Goal: Check status: Check status

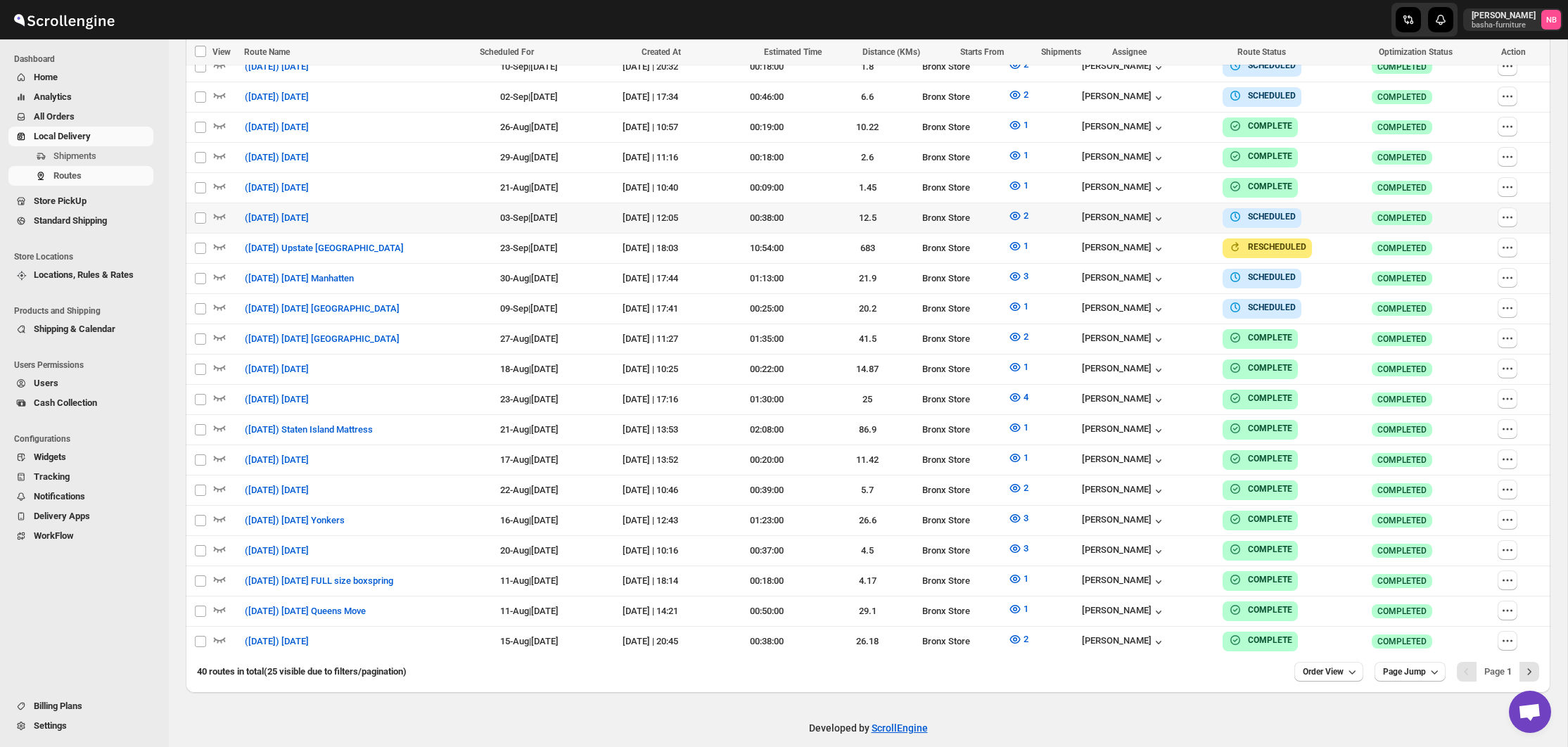
scroll to position [660, 0]
click at [1028, 331] on span "2" at bounding box center [1025, 336] width 5 height 11
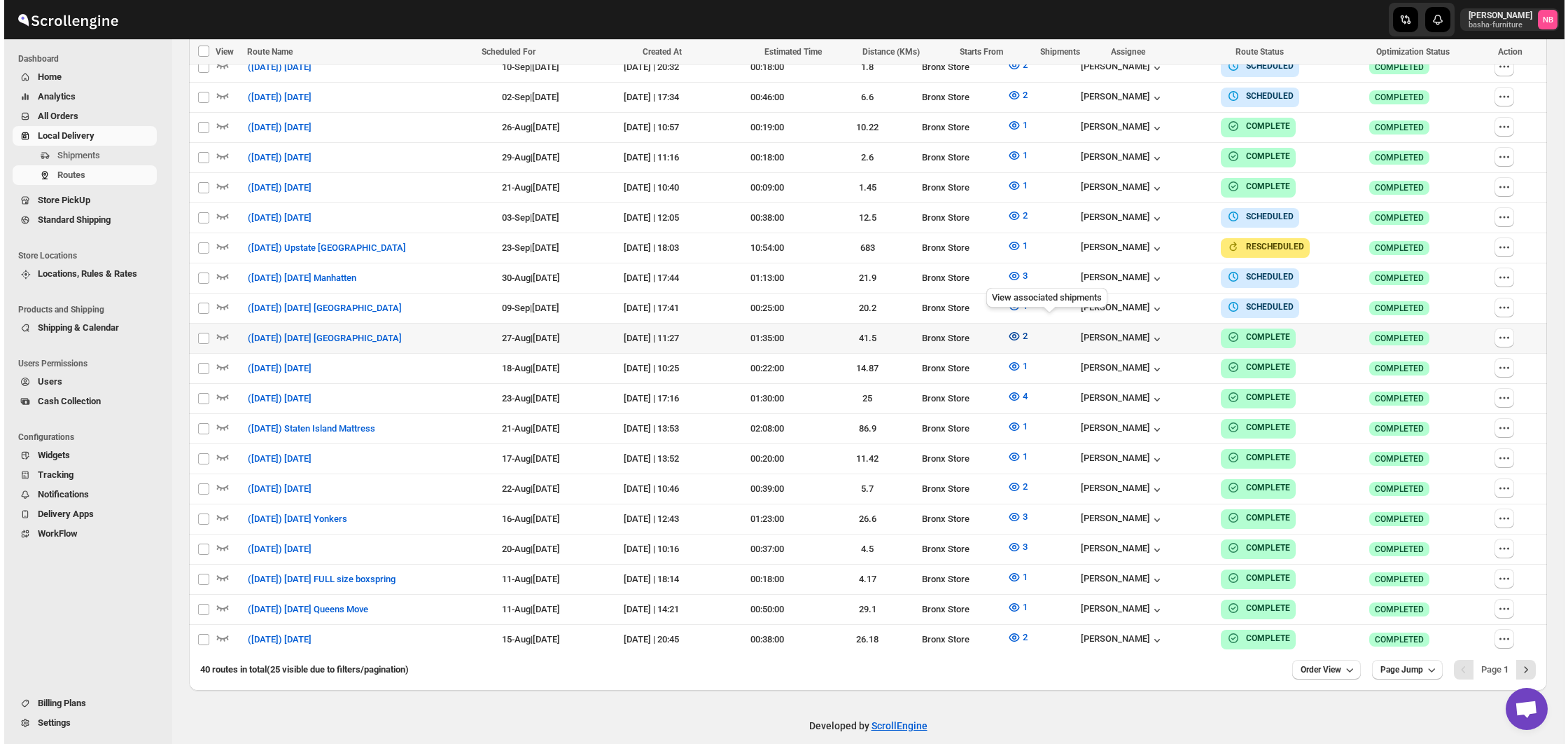
scroll to position [651, 0]
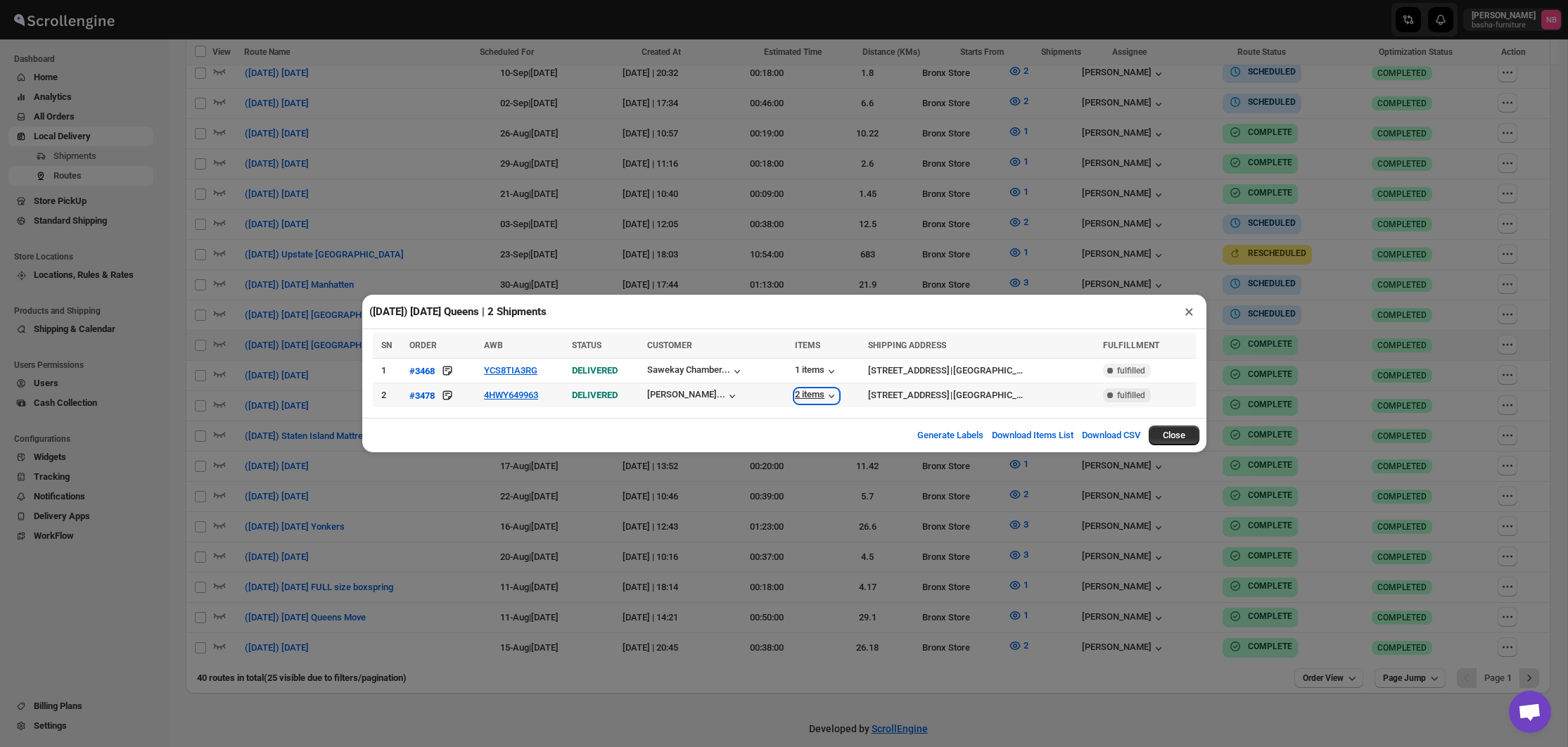
click at [795, 398] on div "2 items" at bounding box center [817, 396] width 44 height 14
click at [502, 395] on button "4HWY649963" at bounding box center [511, 394] width 54 height 11
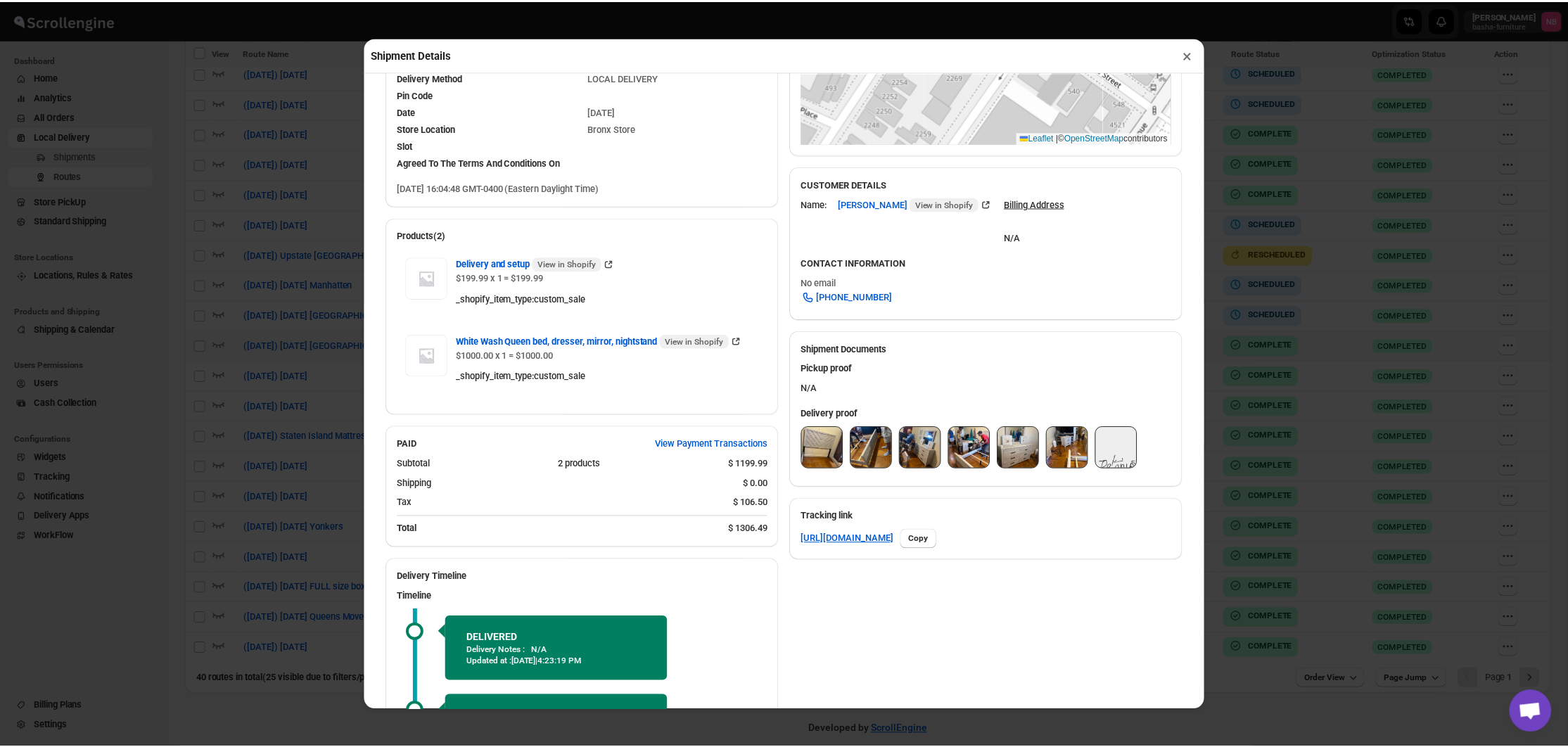
scroll to position [336, 0]
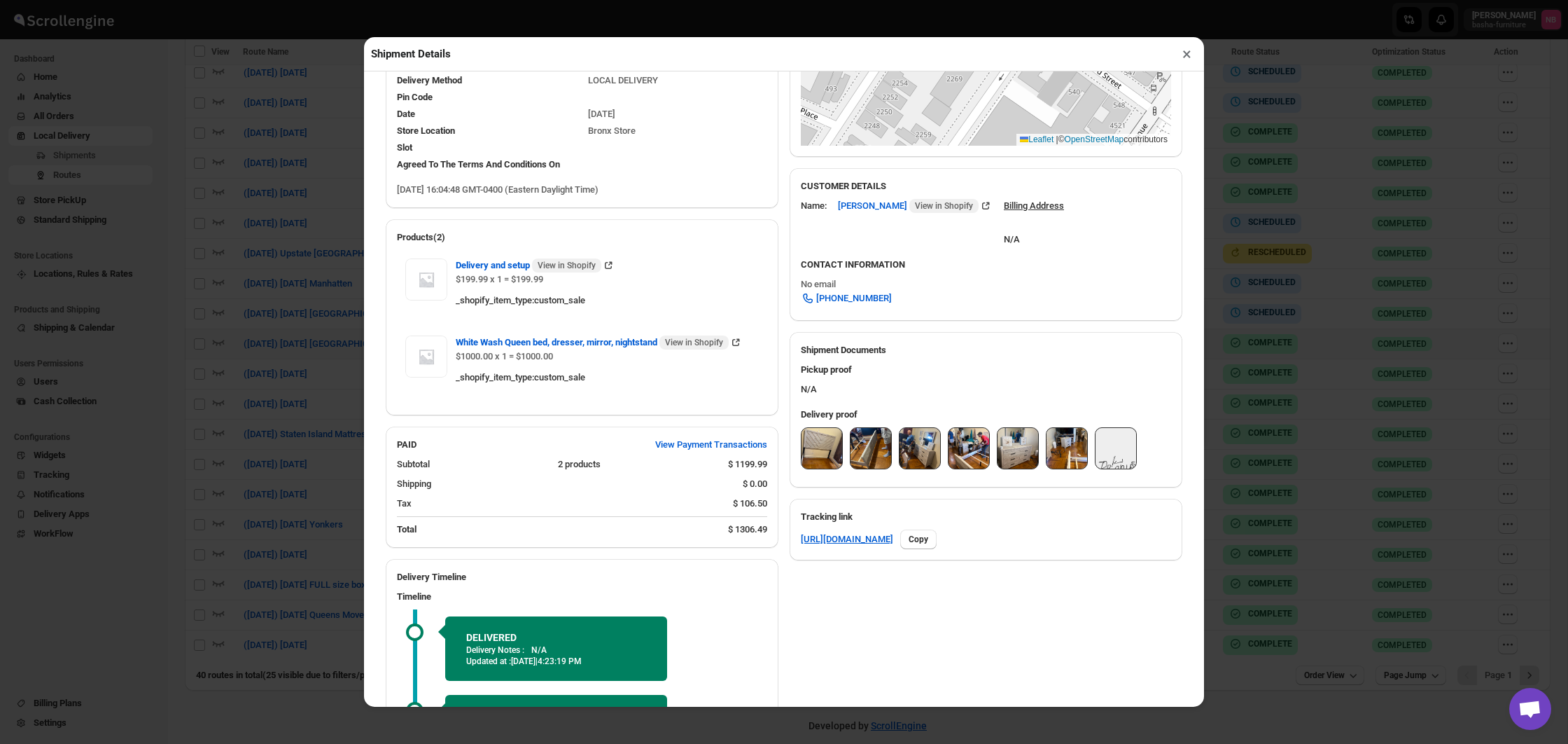
click at [815, 430] on img at bounding box center [821, 448] width 41 height 41
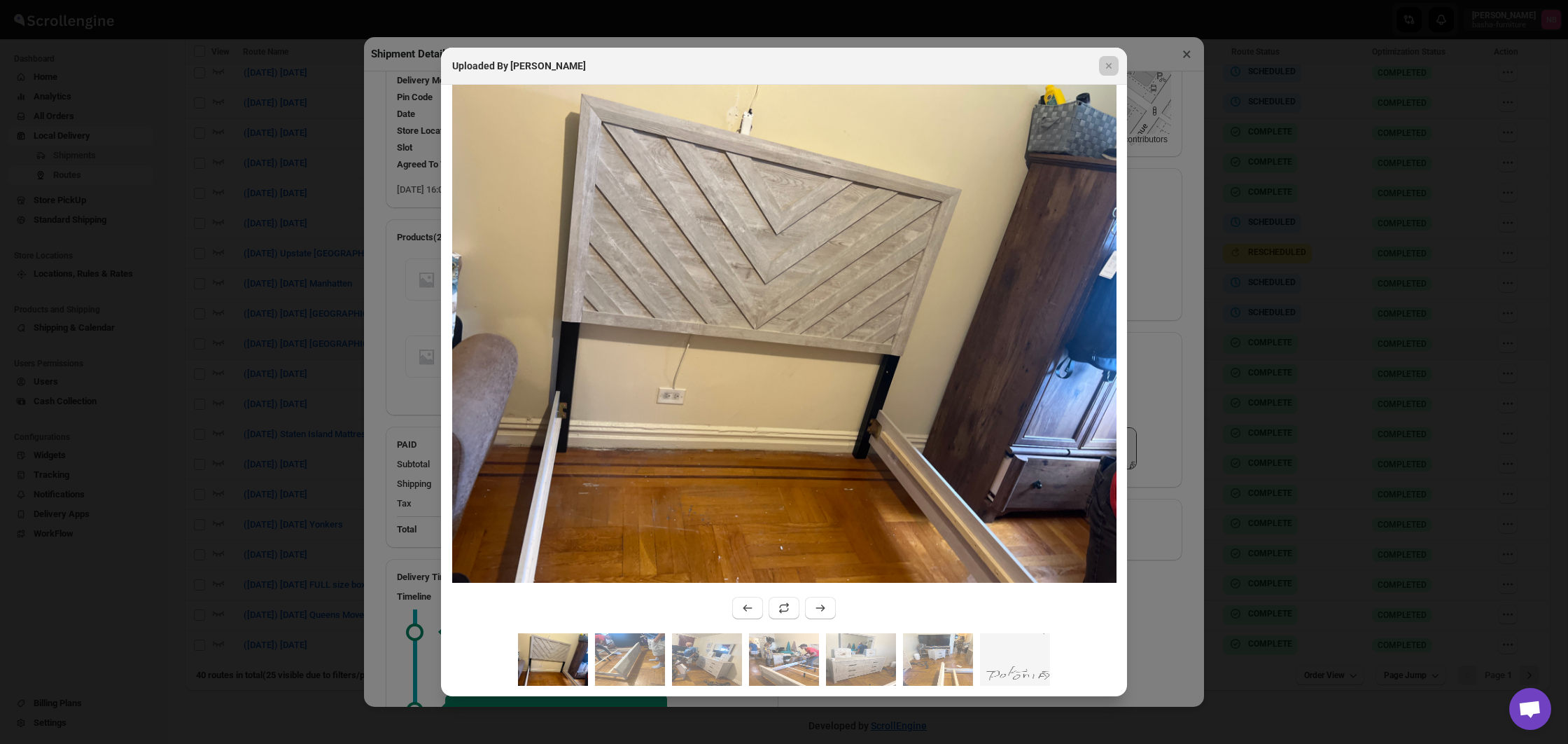
click at [316, 312] on div at bounding box center [784, 372] width 1568 height 744
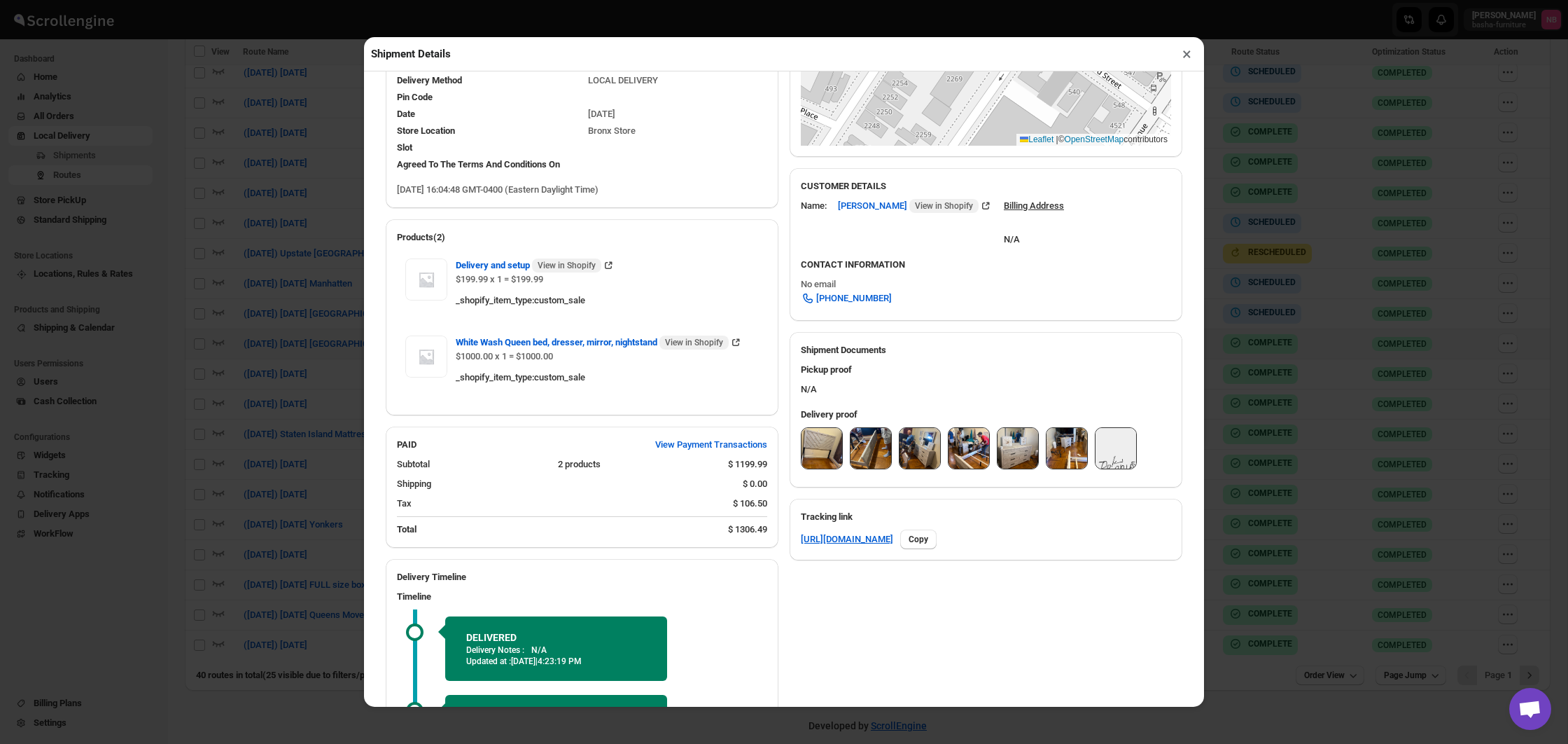
click at [316, 312] on div "Shipment Details × #3478 Awb : 4HWY649963 DATE [DATE] | 16:13 Success DELIVERED…" at bounding box center [784, 372] width 1568 height 744
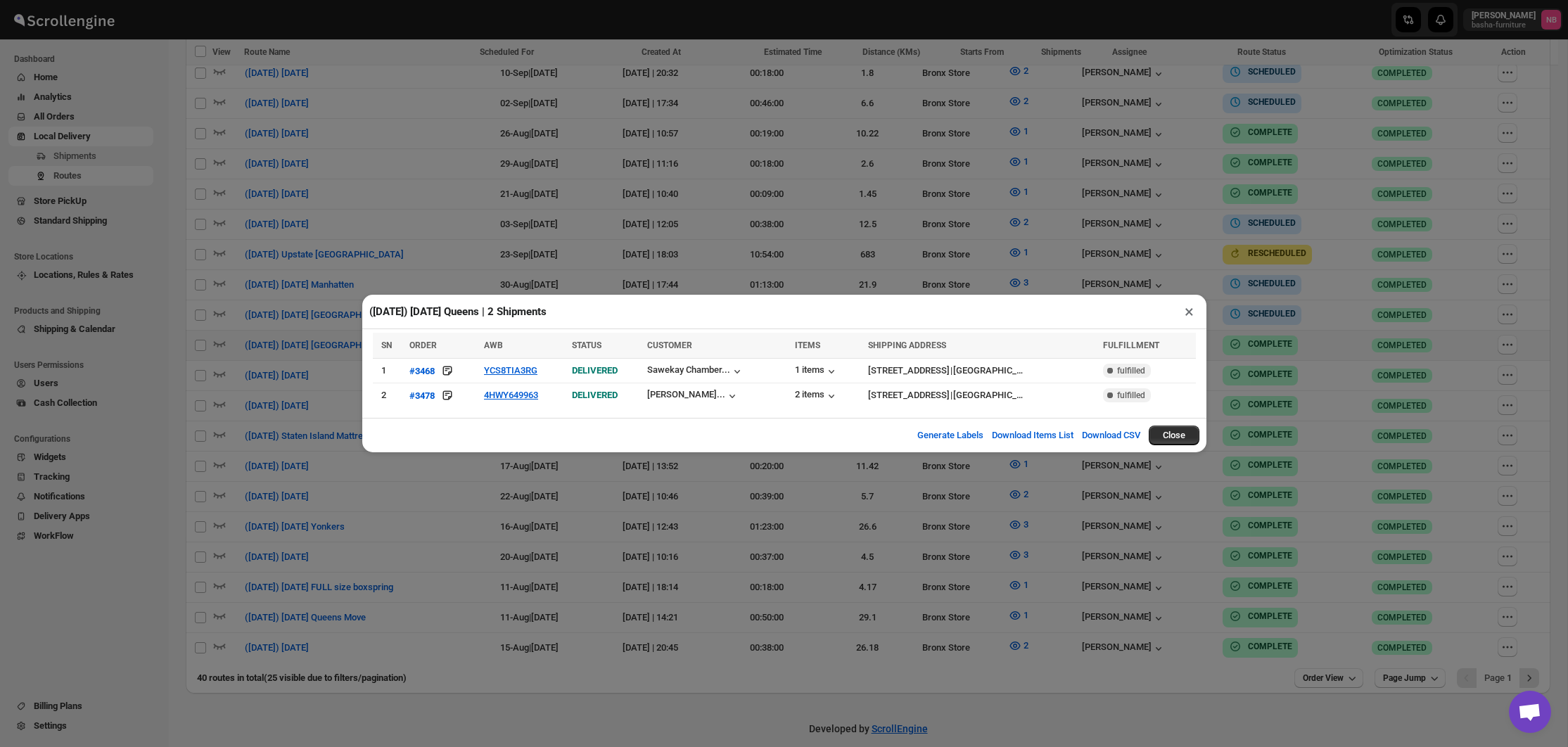
click at [318, 313] on div "([DATE]) [DATE] Queens | 2 Shipments × SN ORDER AWB STATUS CUSTOMER ITEMS SHIPP…" at bounding box center [784, 374] width 1568 height 747
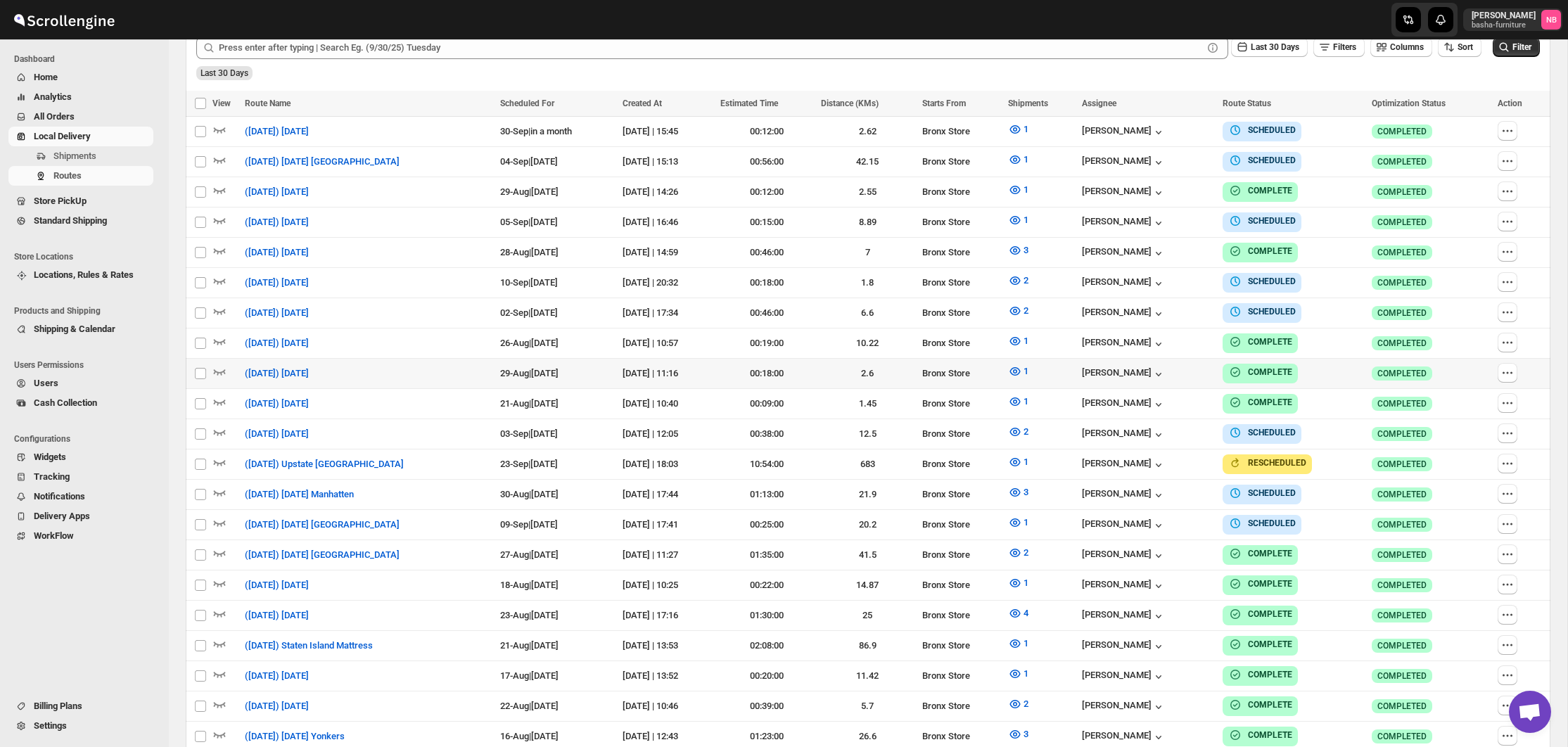
scroll to position [432, 0]
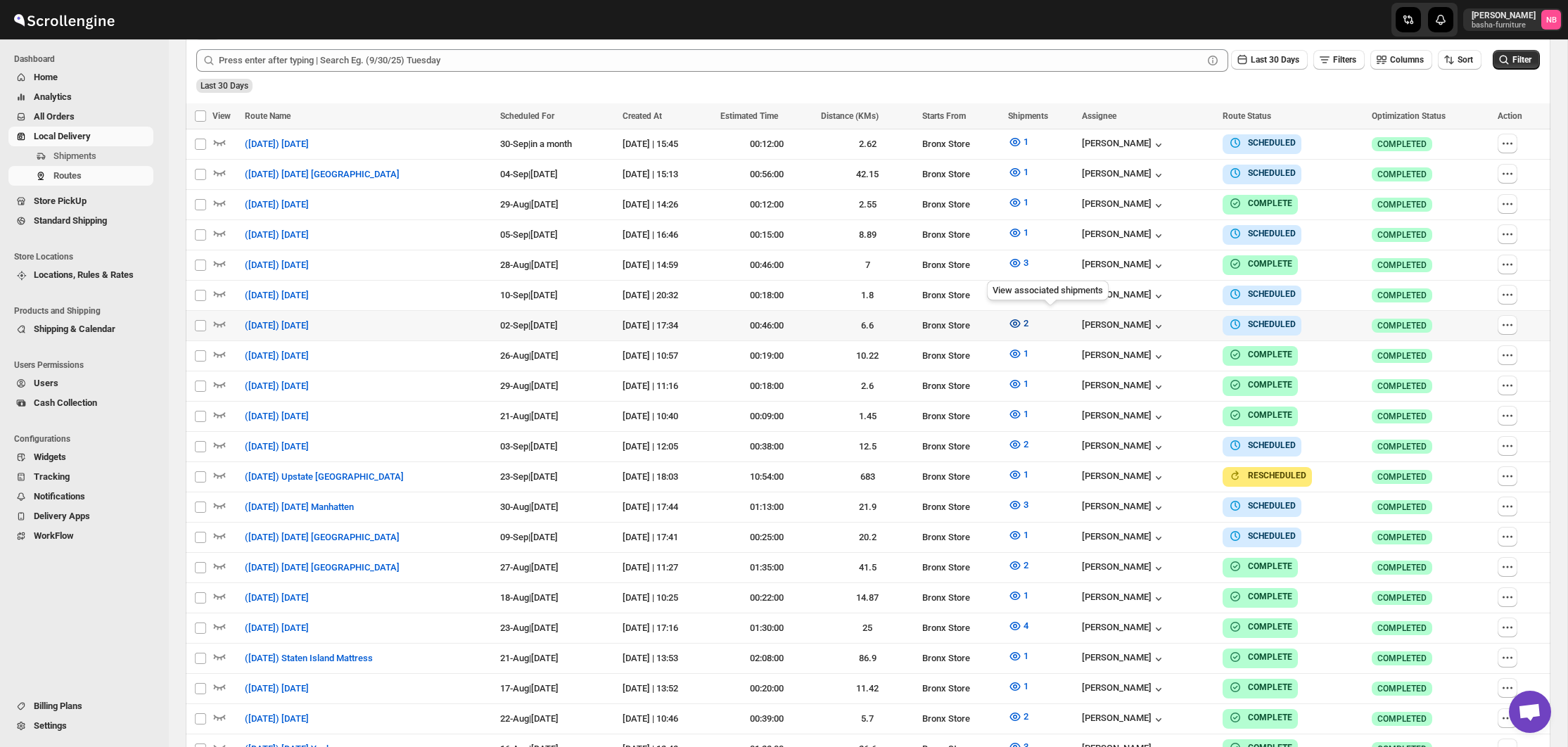
click at [1022, 325] on icon "button" at bounding box center [1015, 324] width 14 height 14
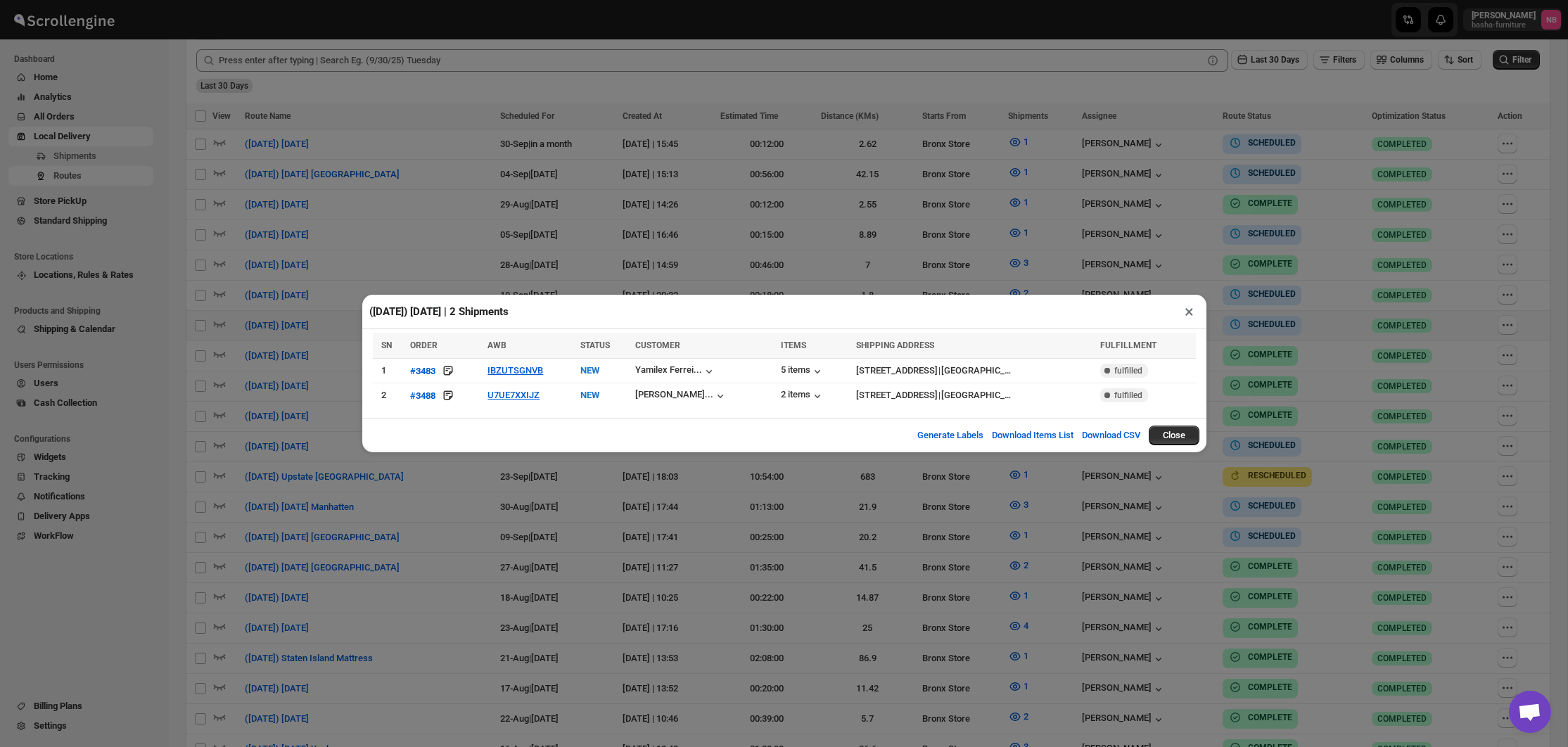
click at [478, 274] on div "([DATE]) [DATE] | 2 Shipments × SN ORDER AWB STATUS CUSTOMER ITEMS SHIPPING ADD…" at bounding box center [784, 374] width 1568 height 747
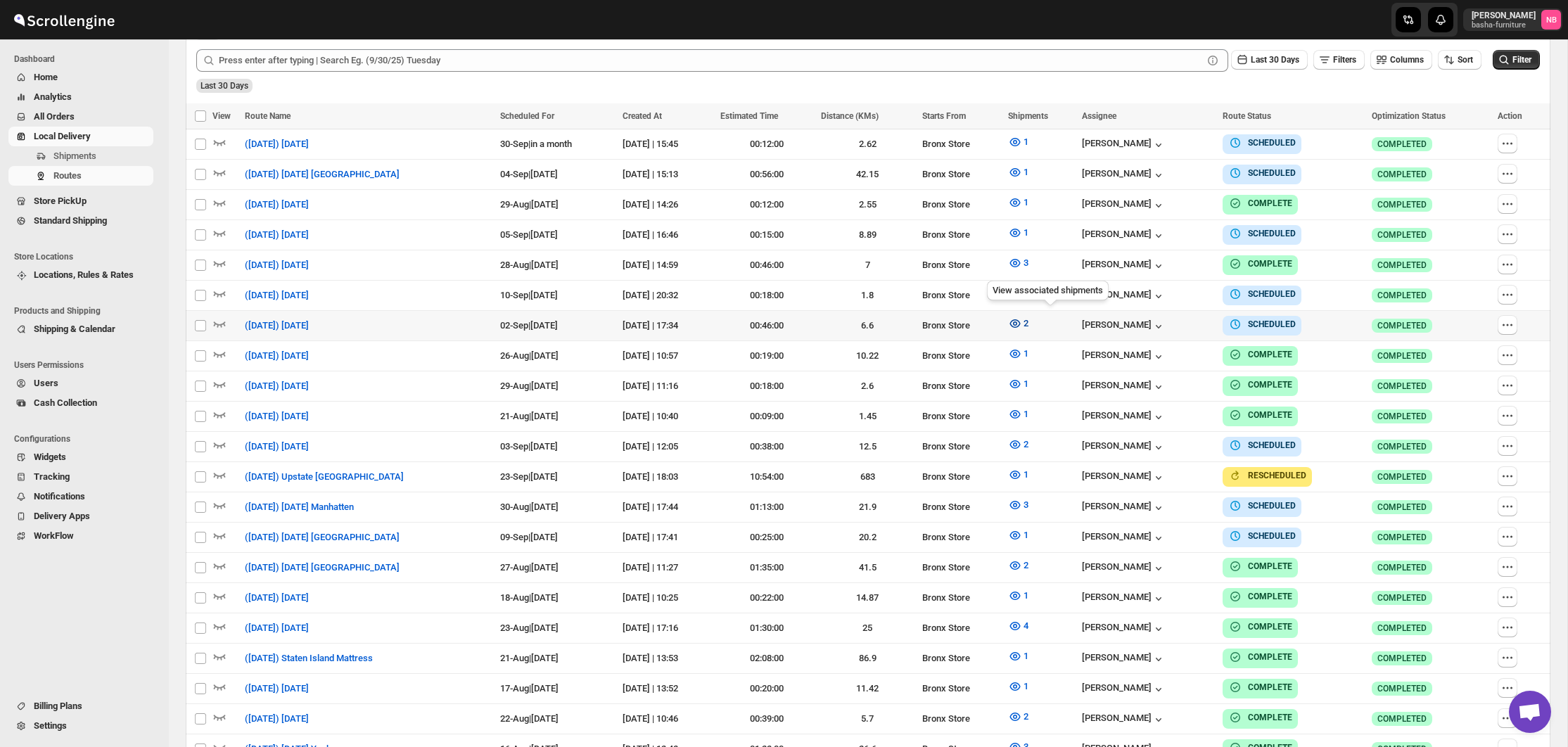
click at [1022, 325] on icon "button" at bounding box center [1015, 324] width 14 height 14
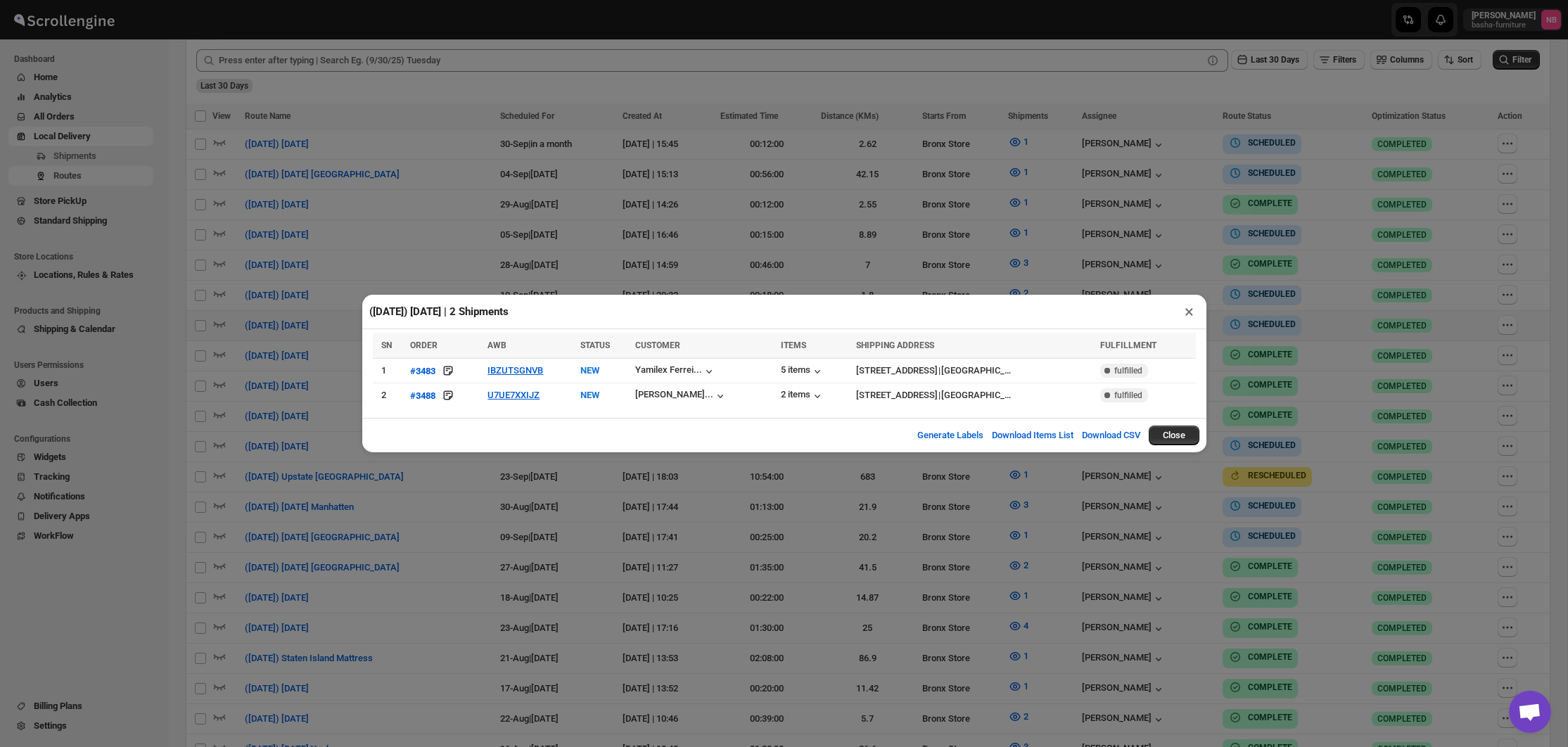
click at [736, 497] on div "([DATE]) [DATE] | 2 Shipments × SN ORDER AWB STATUS CUSTOMER ITEMS SHIPPING ADD…" at bounding box center [784, 374] width 1568 height 747
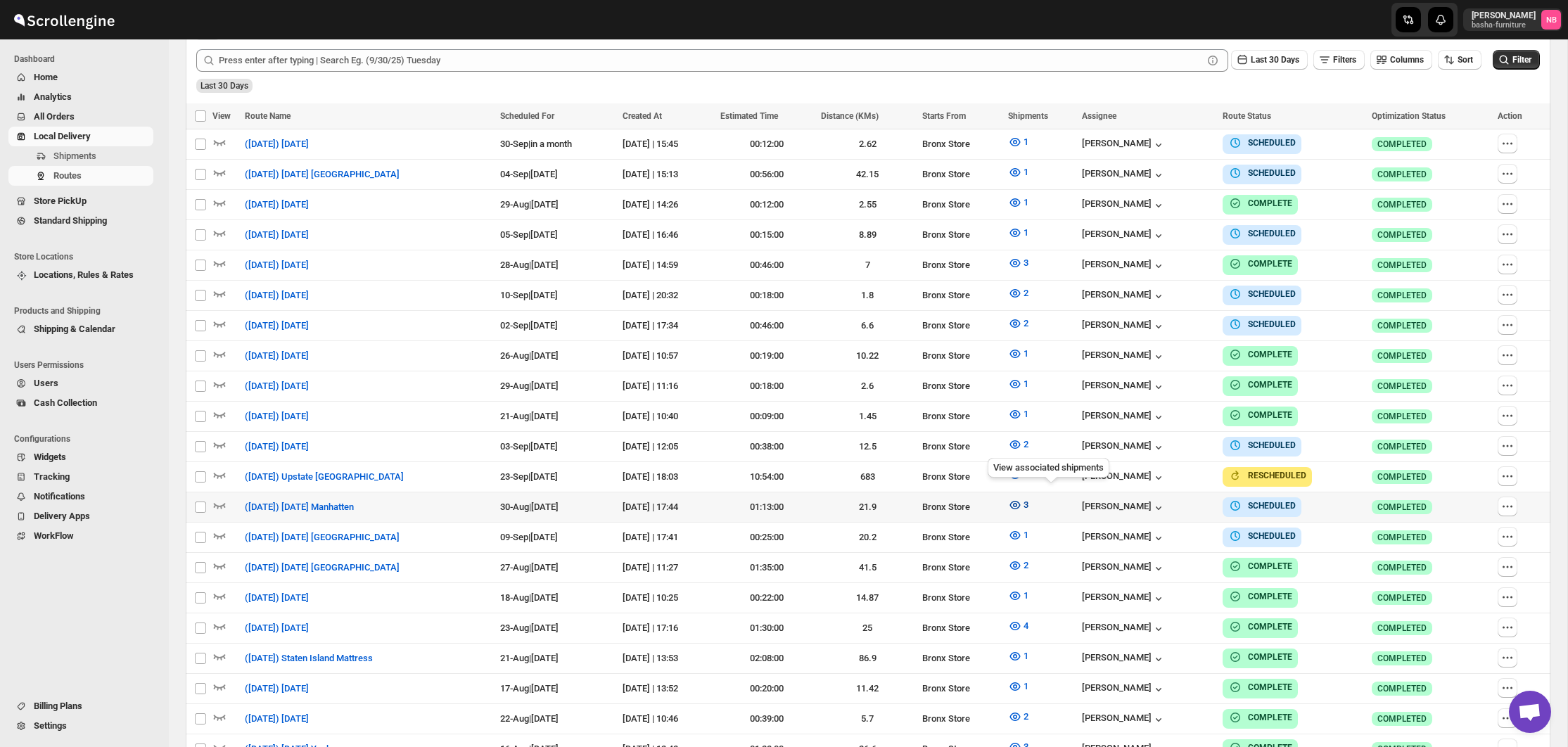
click at [1022, 498] on icon "button" at bounding box center [1015, 505] width 14 height 14
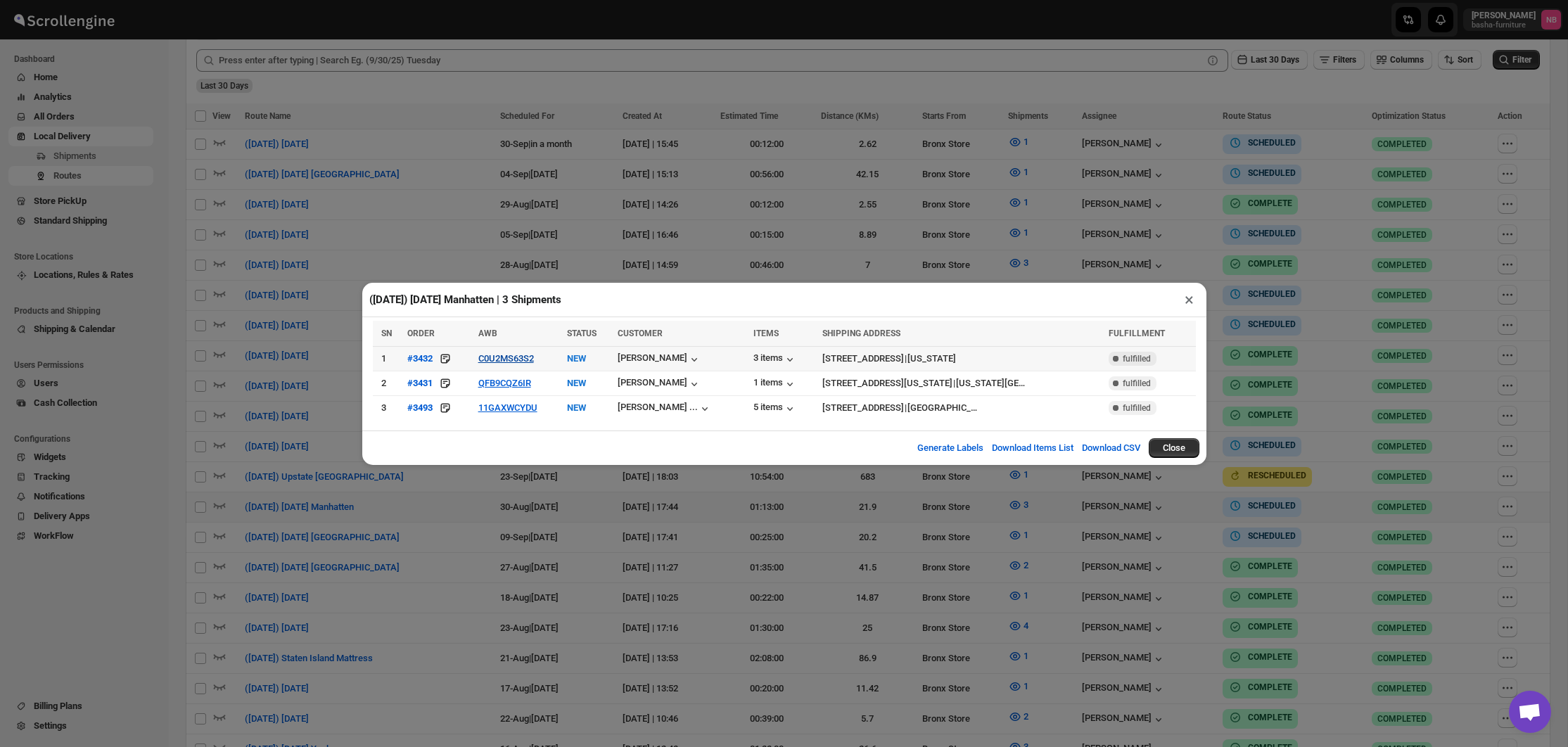
click at [502, 362] on button "C0U2MS63S2" at bounding box center [506, 358] width 56 height 11
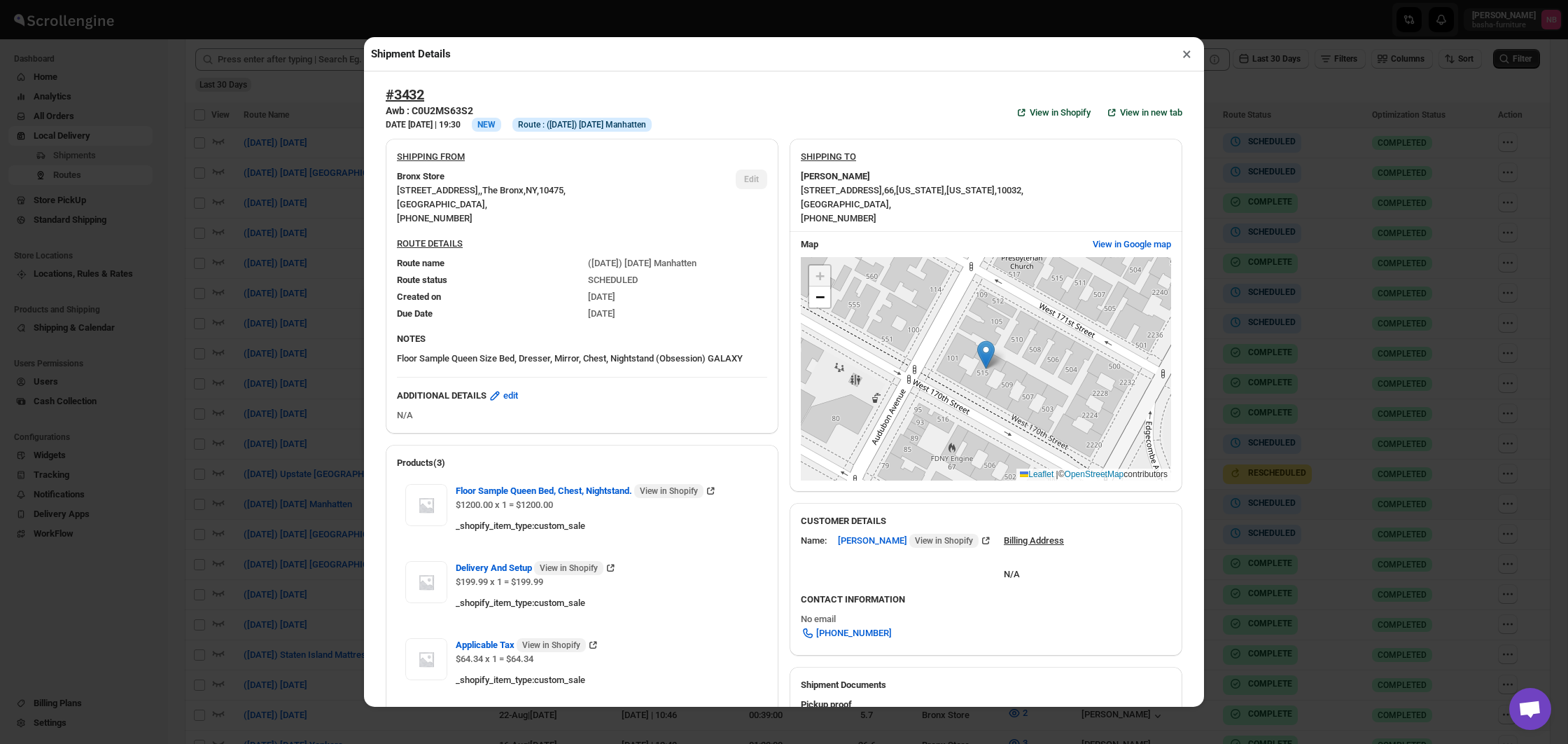
click at [228, 339] on div "Shipment Details × #3432 Awb : C0U2MS63S2 DATE [DATE] | 19:30 Info NEW Info Rou…" at bounding box center [784, 372] width 1568 height 744
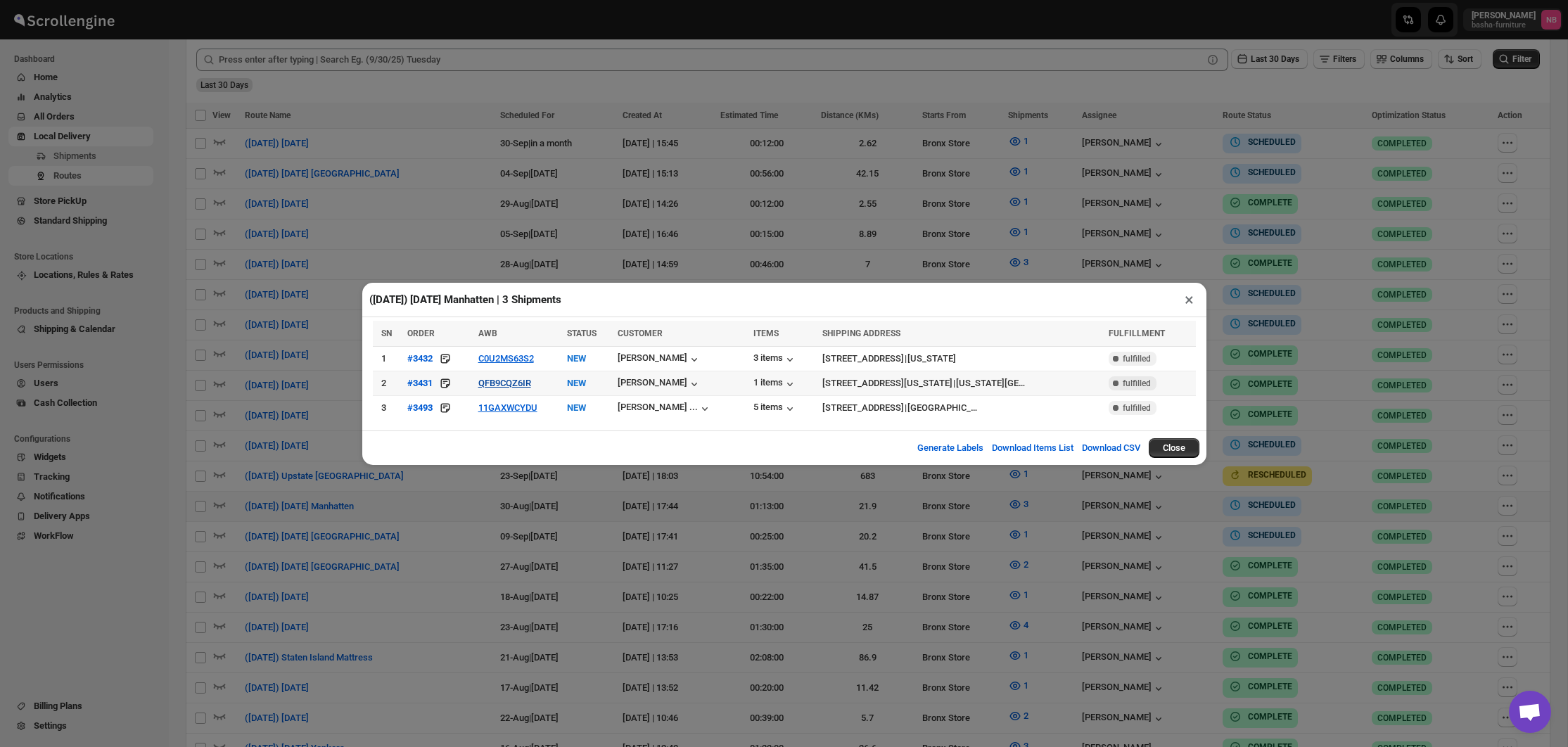
click at [498, 382] on button "QFB9CQZ6IR" at bounding box center [505, 382] width 53 height 11
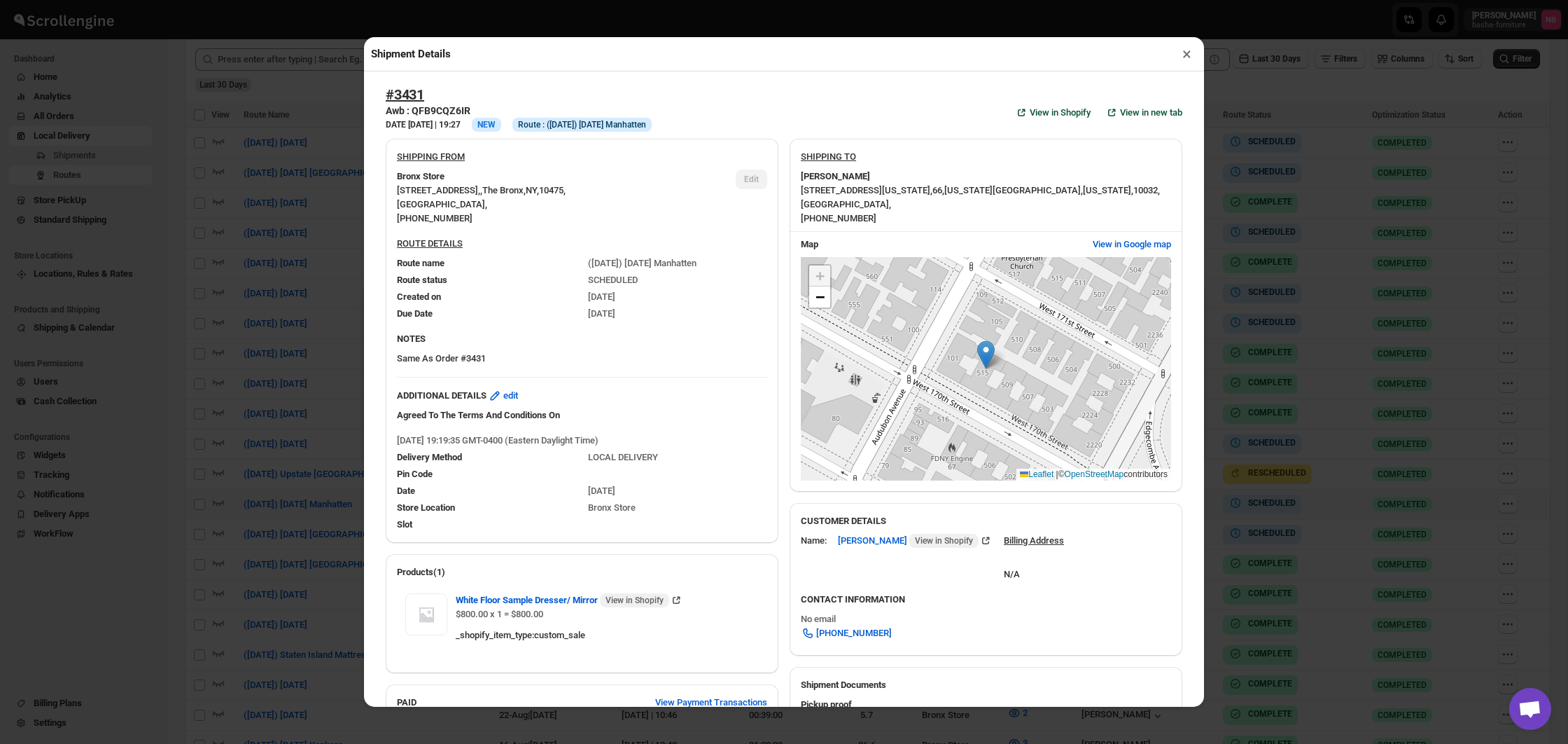
click at [263, 356] on div "Shipment Details × #3431 Awb : QFB9CQZ6IR DATE [DATE] | 19:27 Info NEW Info Rou…" at bounding box center [784, 372] width 1568 height 744
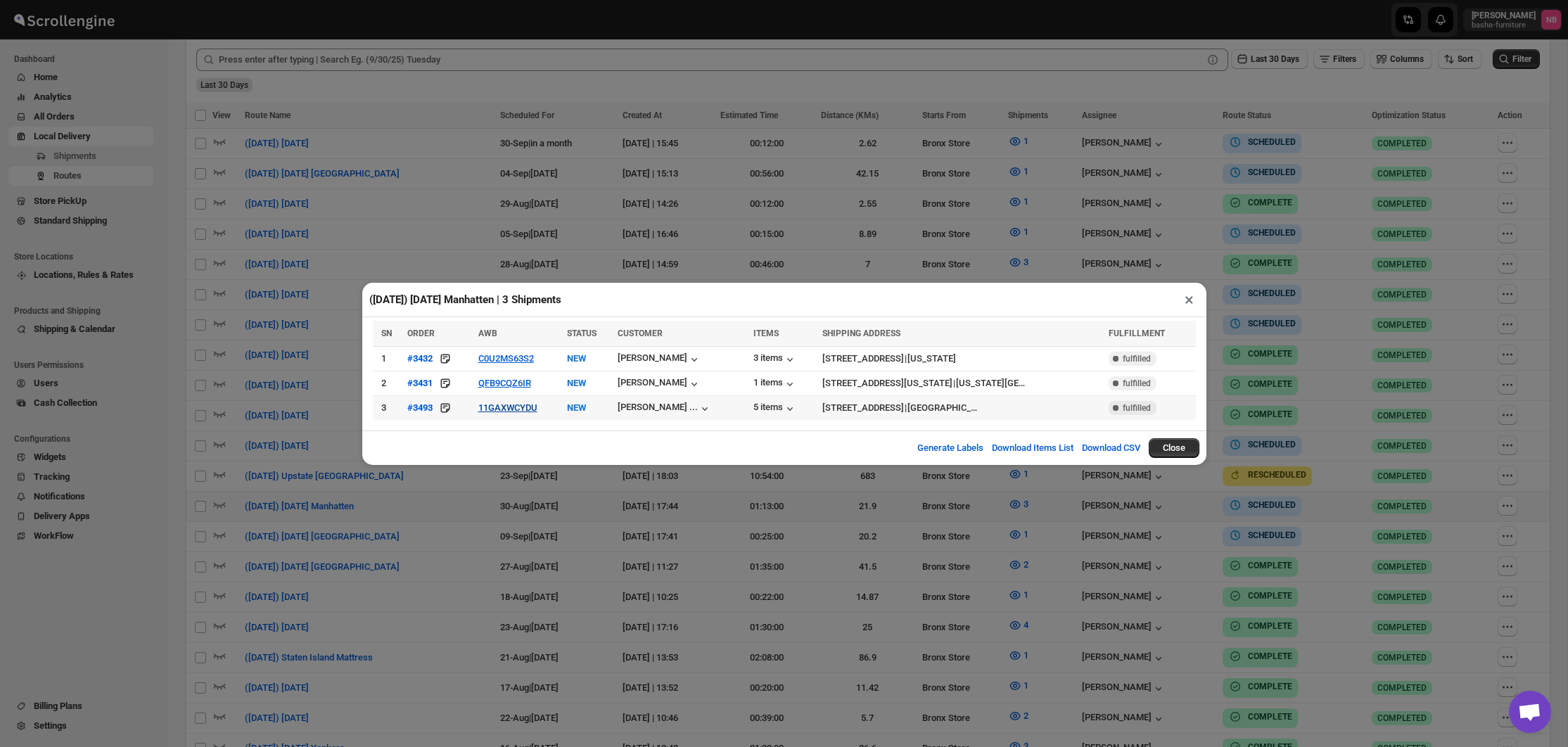
click at [506, 405] on button "11GAXWCYDU" at bounding box center [508, 407] width 59 height 11
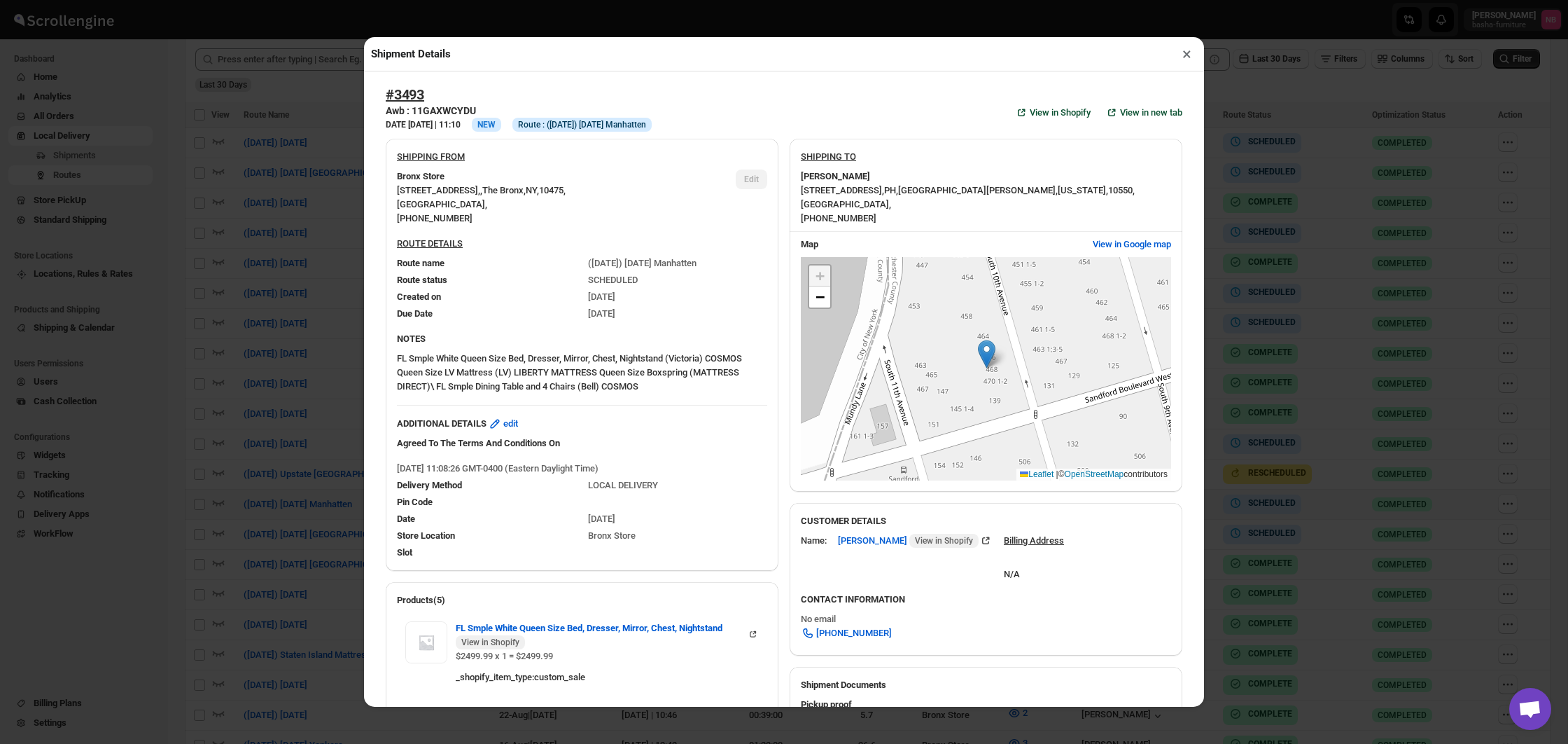
click at [304, 368] on div "Shipment Details × #3493 Awb : 11GAXWCYDU DATE [DATE] | 11:10 Info NEW Info Rou…" at bounding box center [784, 372] width 1568 height 744
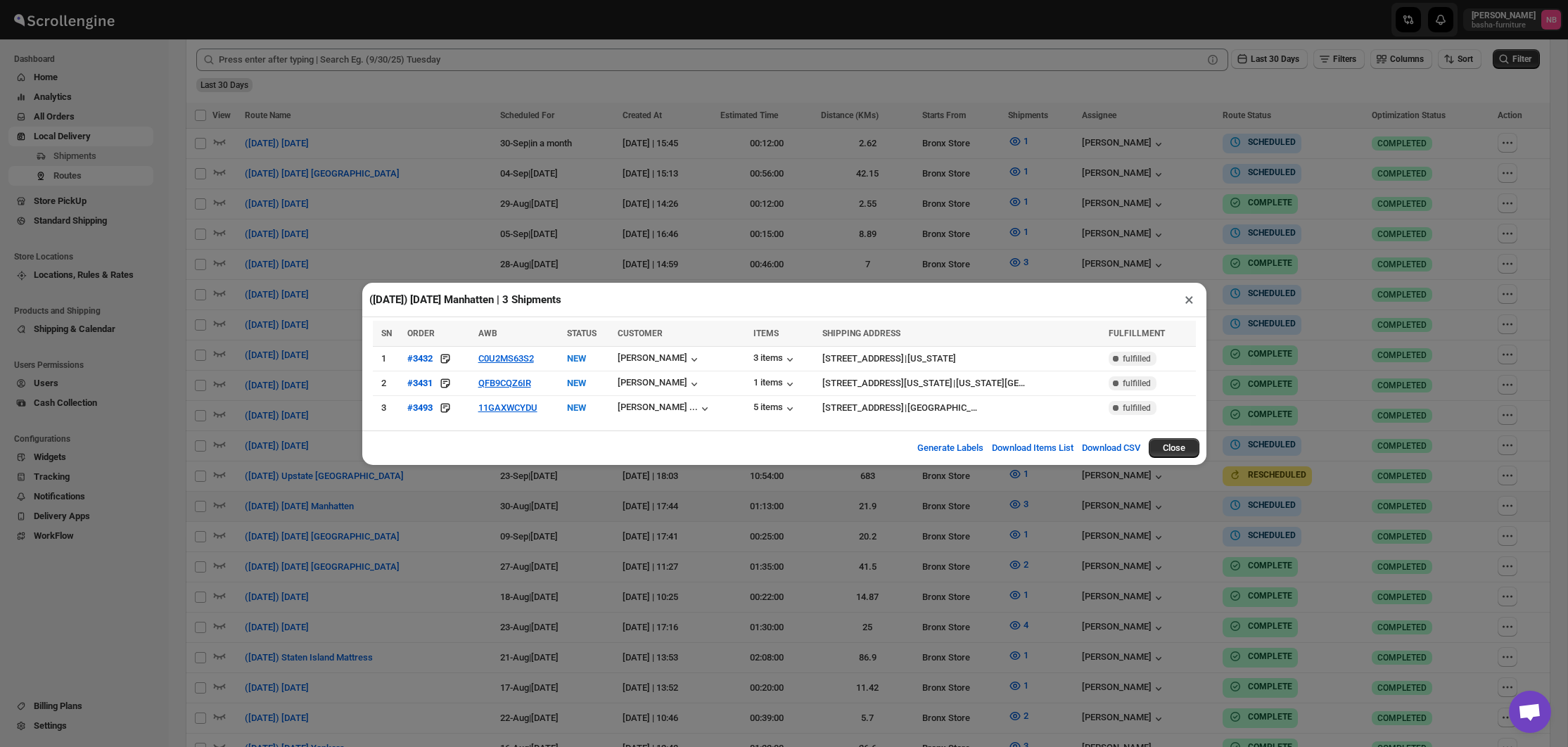
click at [322, 353] on div "([DATE]) [DATE] Manhatten | 3 Shipments × SN ORDER AWB STATUS CUSTOMER ITEMS SH…" at bounding box center [784, 374] width 1568 height 747
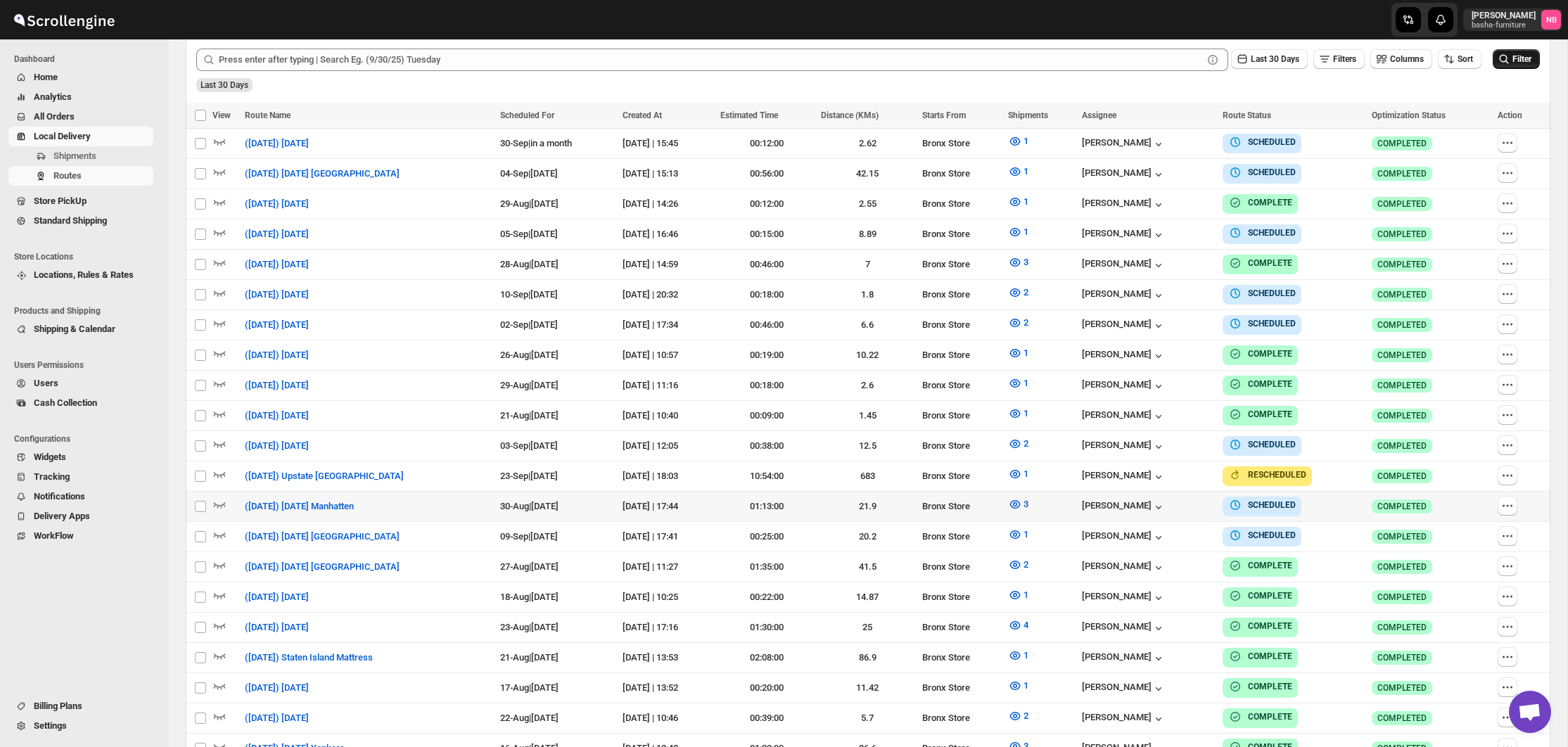
click at [1497, 65] on icon "submit" at bounding box center [1503, 59] width 14 height 14
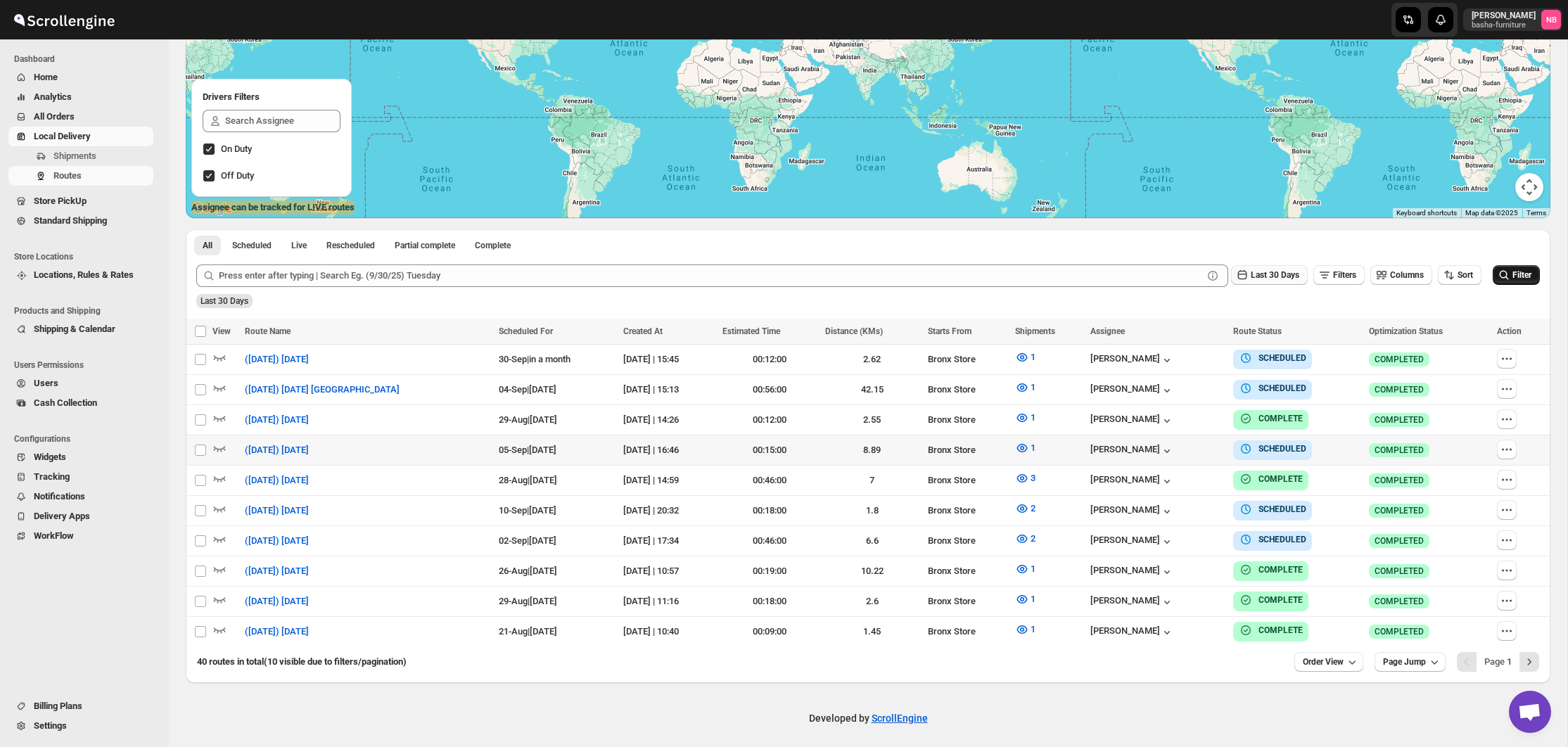
click at [1277, 277] on span "Last 30 Days" at bounding box center [1276, 275] width 49 height 10
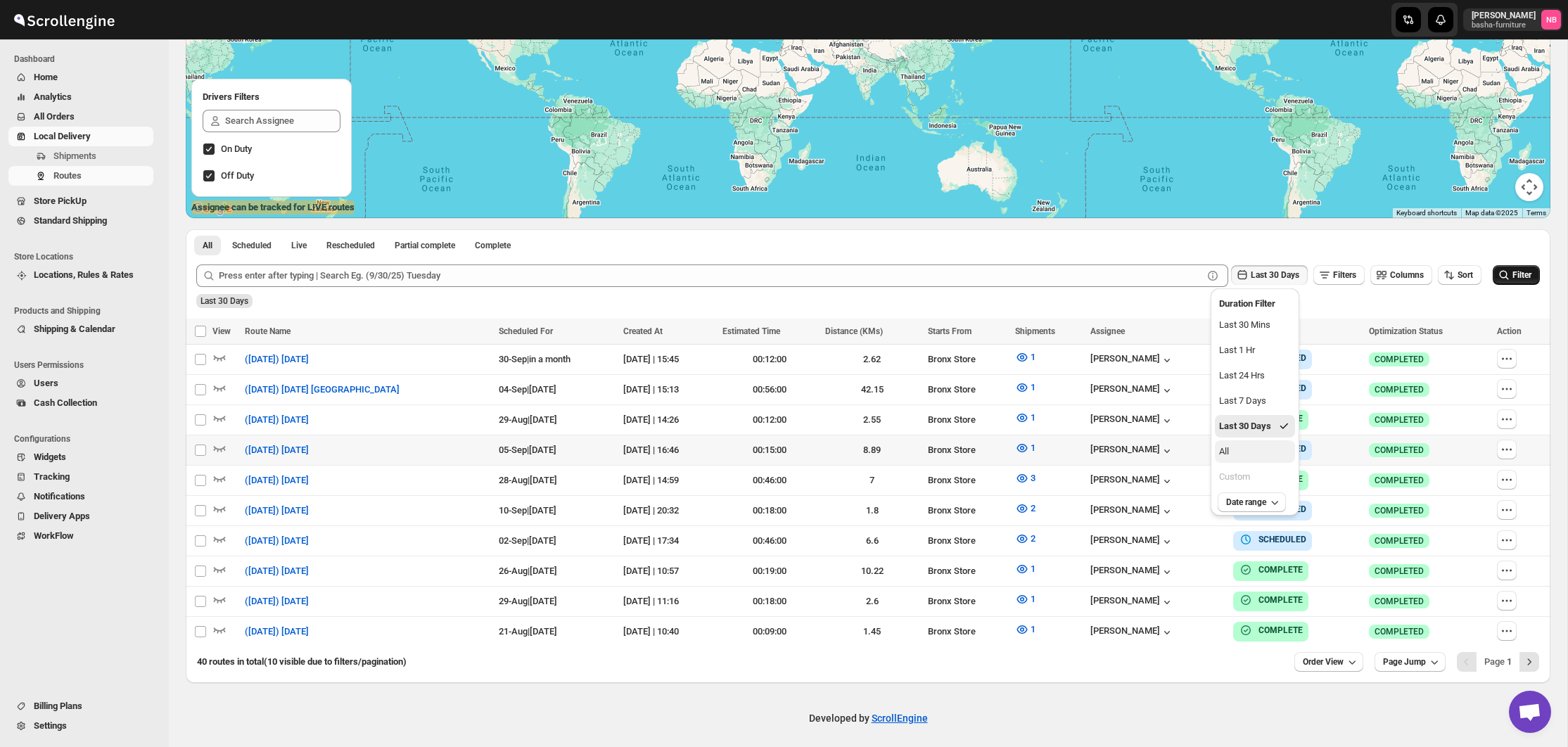
click at [1251, 460] on button "All" at bounding box center [1255, 451] width 80 height 22
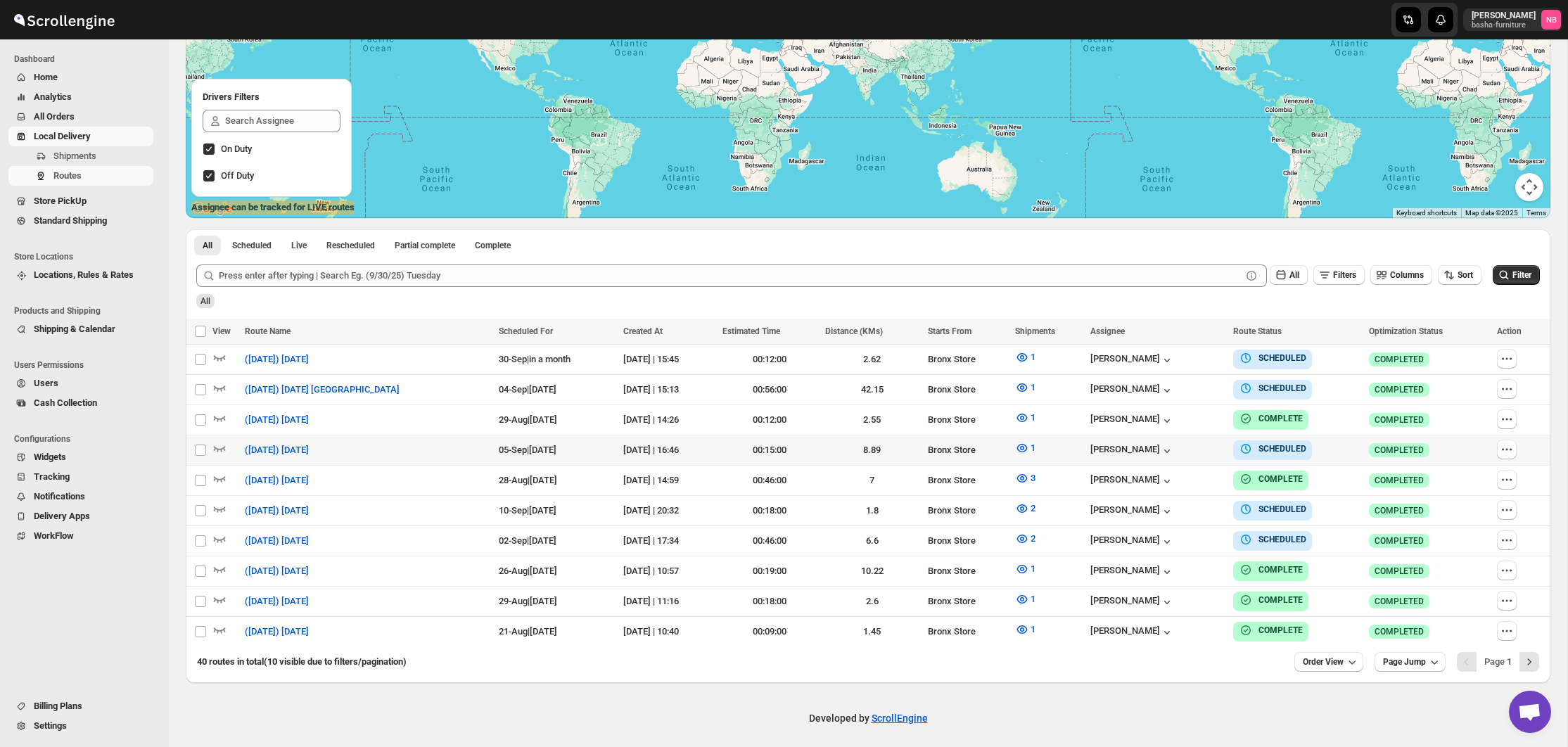
click at [1517, 271] on span "Filter" at bounding box center [1521, 275] width 19 height 10
click at [1323, 656] on span "Order View" at bounding box center [1323, 662] width 41 height 12
click at [1318, 561] on div "25 orders" at bounding box center [1306, 557] width 37 height 14
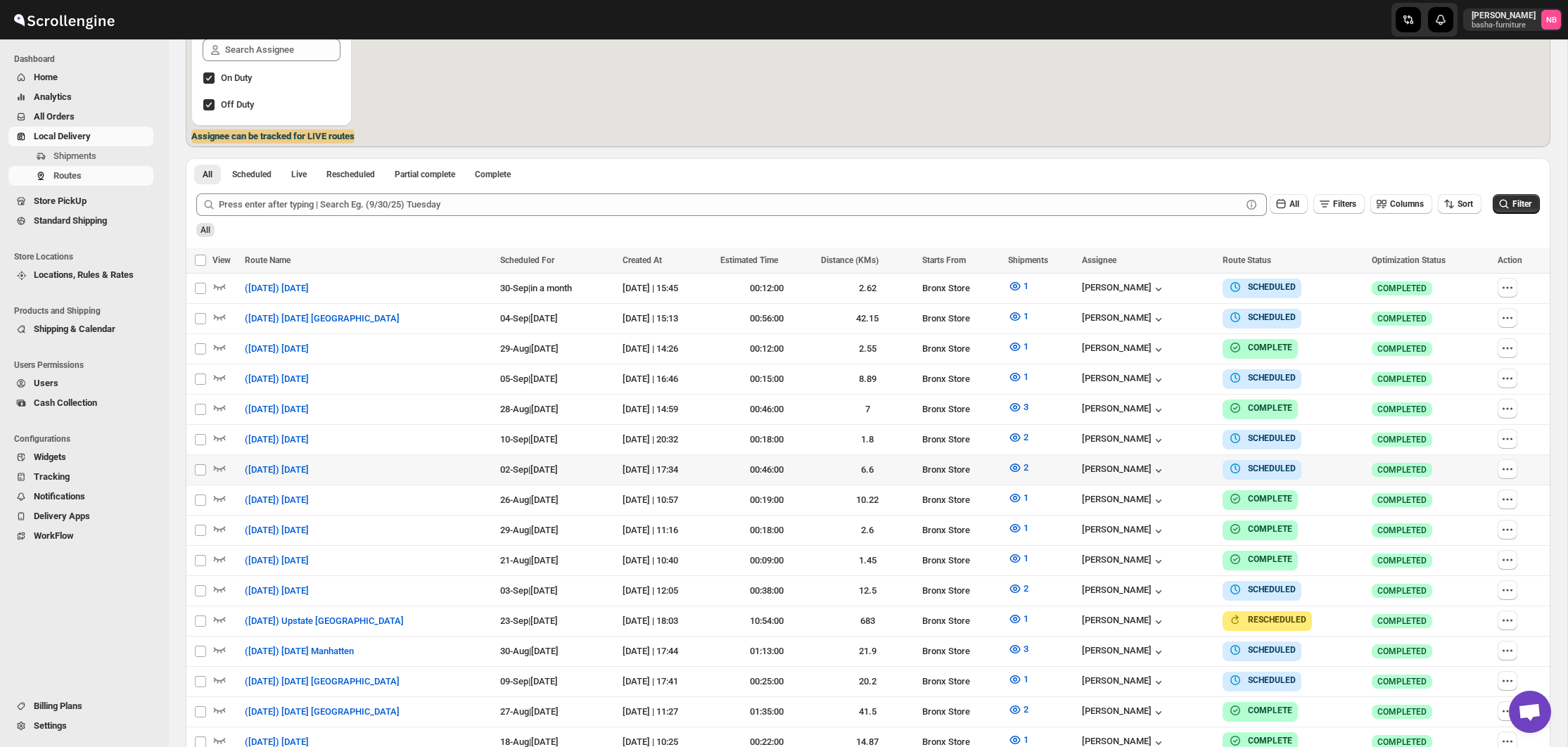
scroll to position [357, 0]
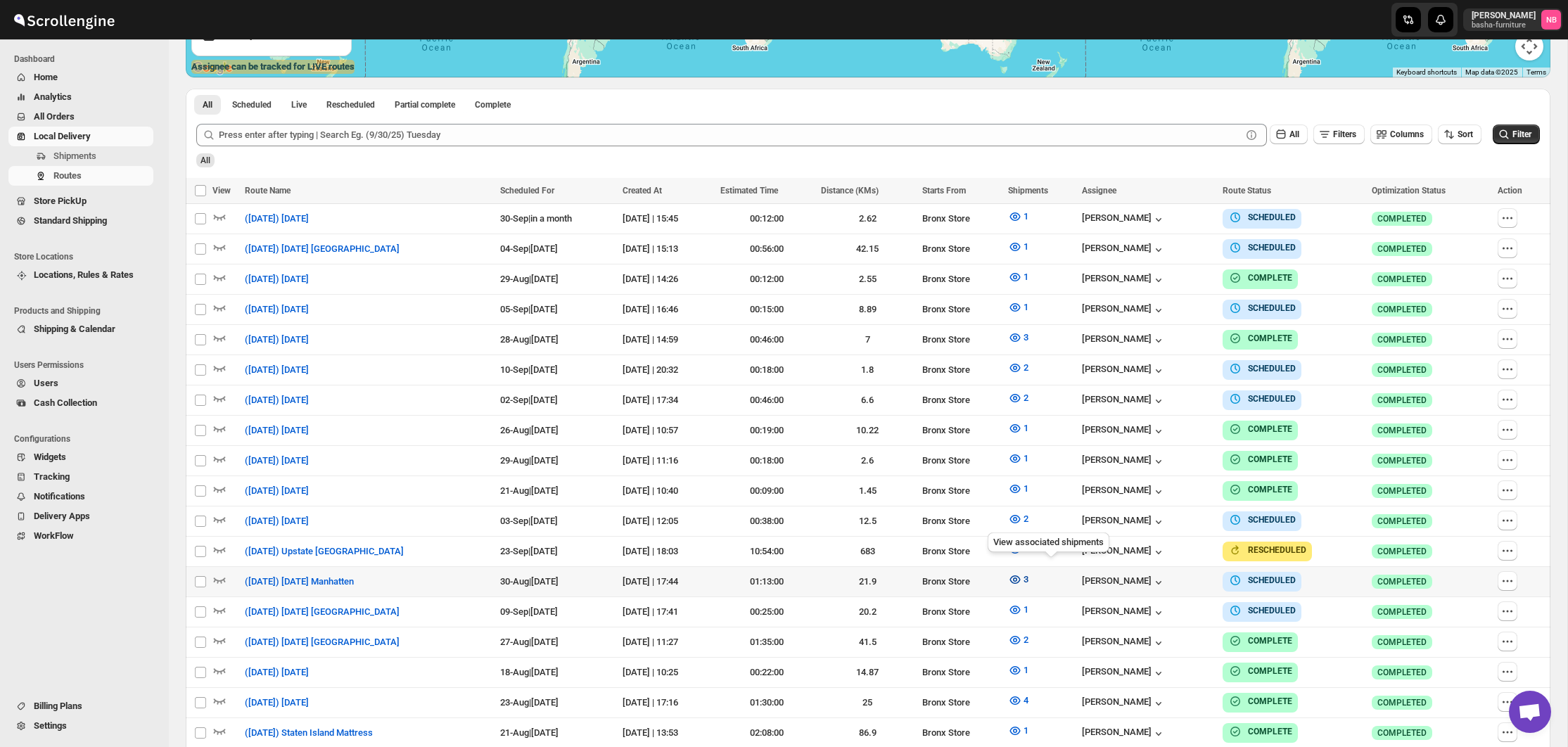
click at [1022, 577] on icon "button" at bounding box center [1015, 579] width 14 height 14
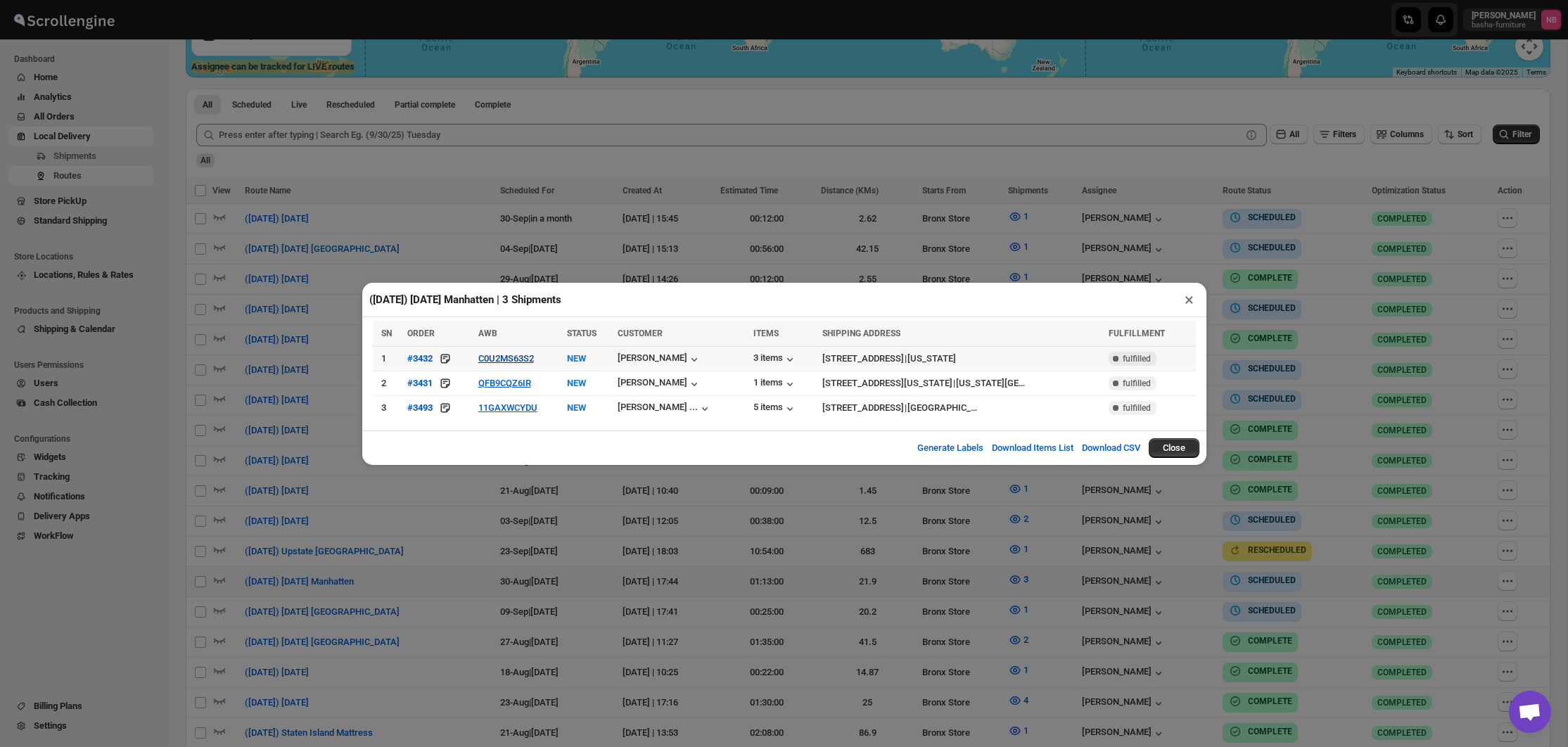
click at [500, 359] on button "C0U2MS63S2" at bounding box center [506, 358] width 56 height 11
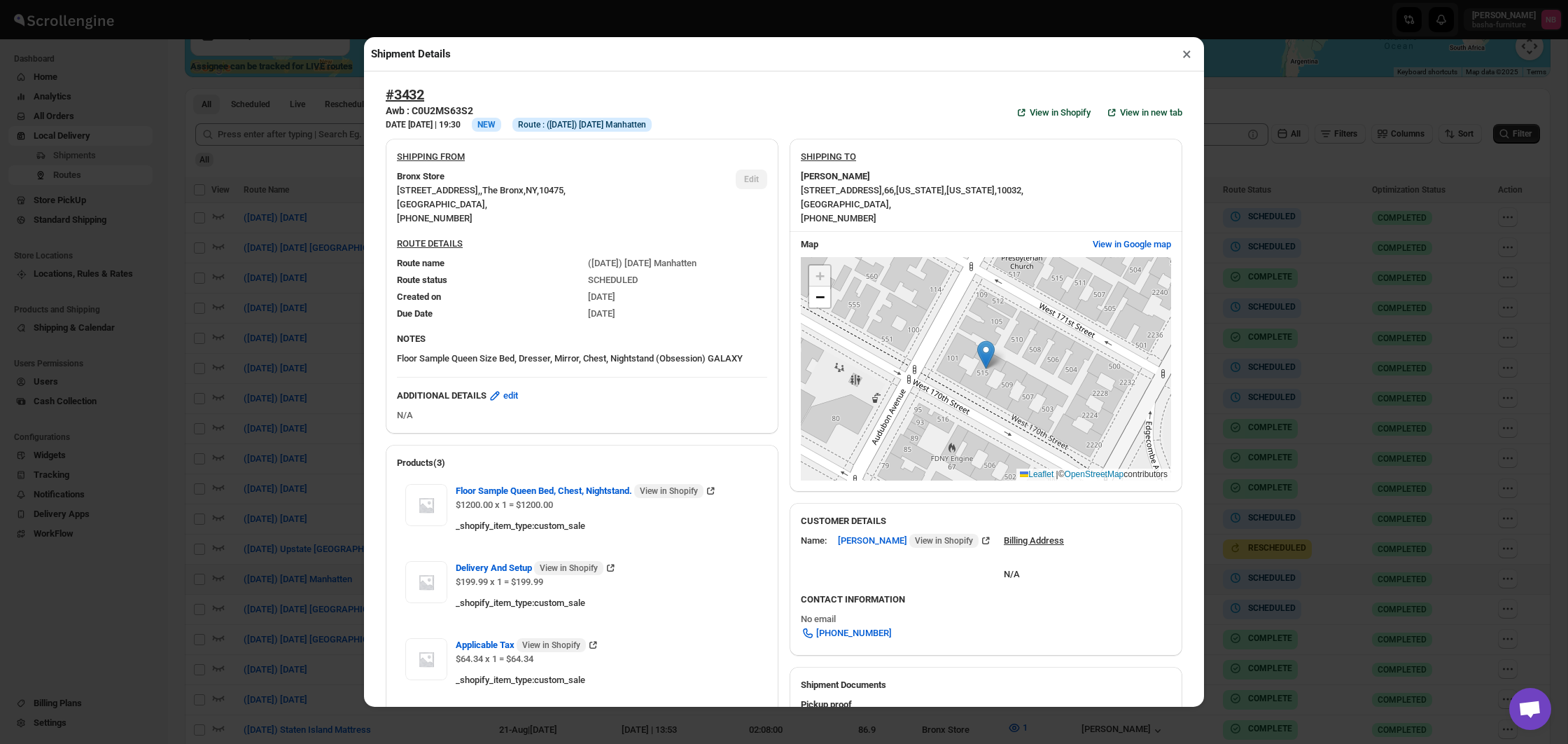
click at [312, 327] on div "Shipment Details × #3432 Awb : C0U2MS63S2 DATE [DATE] | 19:30 Info NEW Info Rou…" at bounding box center [784, 372] width 1568 height 744
